Goal: Information Seeking & Learning: Learn about a topic

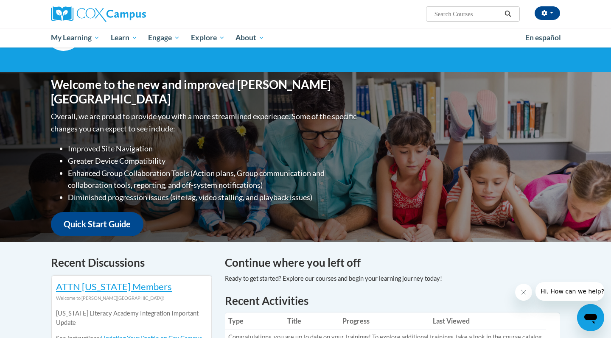
scroll to position [55, 0]
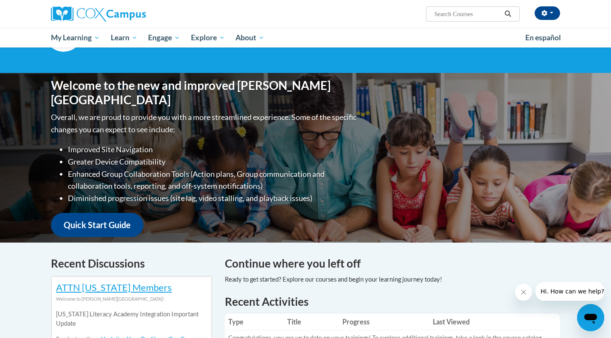
click at [130, 219] on link "Quick Start Guide" at bounding box center [97, 225] width 92 height 24
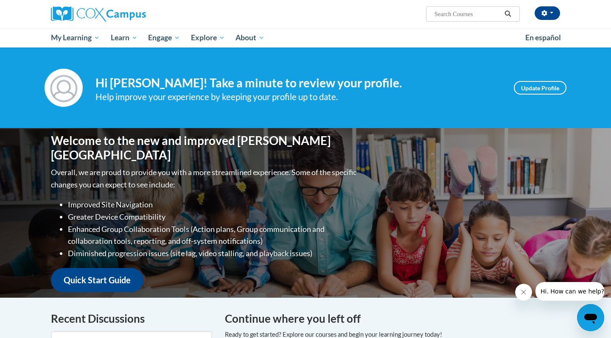
scroll to position [0, 0]
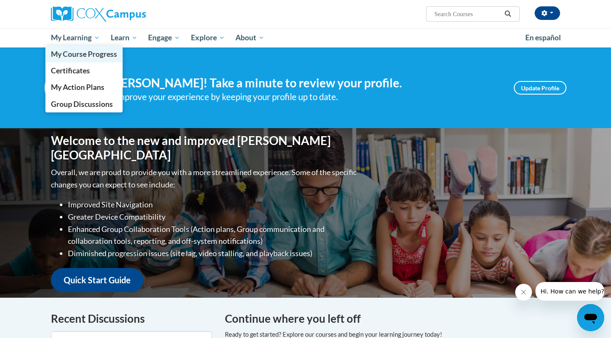
click at [75, 51] on span "My Course Progress" at bounding box center [84, 54] width 66 height 9
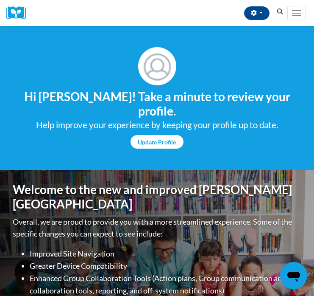
click at [163, 139] on link "Update Profile" at bounding box center [157, 142] width 53 height 14
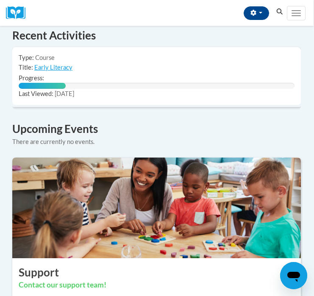
scroll to position [643, 0]
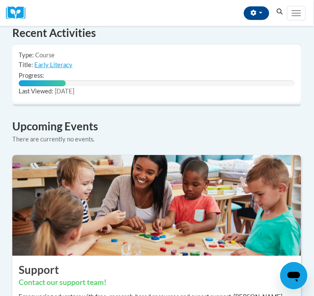
click at [279, 12] on icon "Search" at bounding box center [280, 11] width 8 height 6
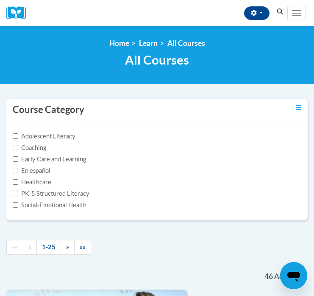
click at [279, 11] on icon "Search" at bounding box center [280, 11] width 8 height 6
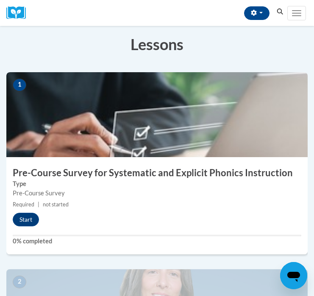
scroll to position [146, 0]
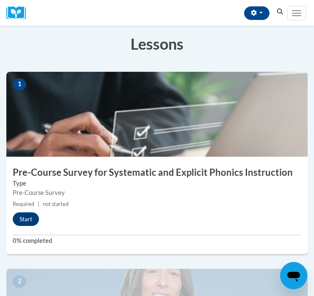
click at [25, 213] on button "Start" at bounding box center [26, 219] width 26 height 14
